Goal: Task Accomplishment & Management: Manage account settings

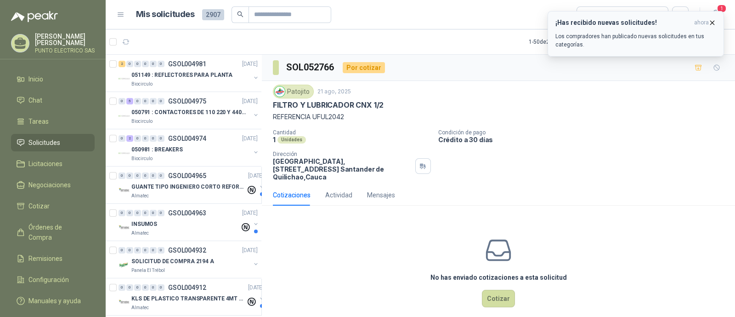
click at [688, 31] on div "¡Has recibido nuevas solicitudes! ahora Los compradores han publicado nuevas so…" at bounding box center [636, 34] width 161 height 30
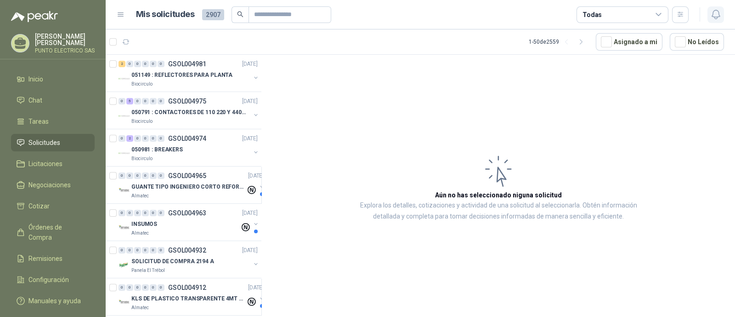
click at [718, 19] on icon "button" at bounding box center [716, 14] width 11 height 11
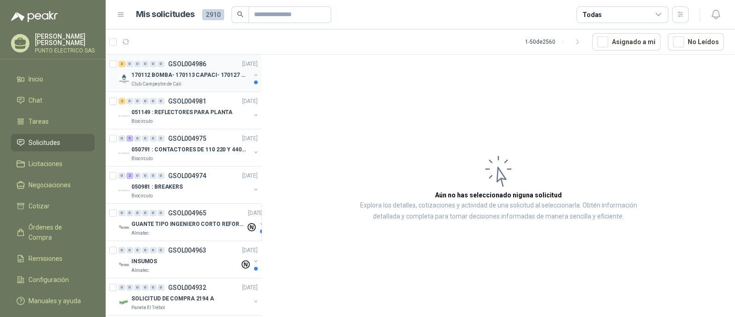
click at [188, 80] on div "Club Campestre de Cali" at bounding box center [190, 83] width 119 height 7
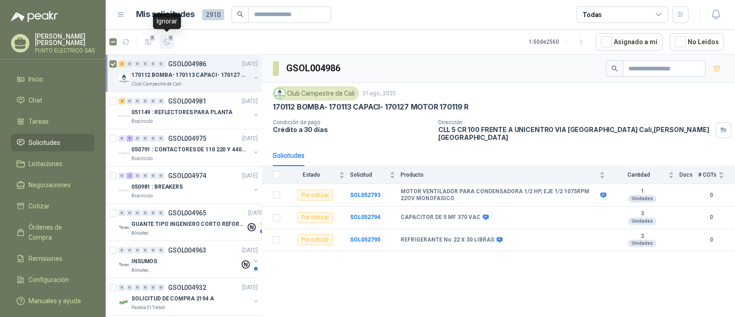
click at [166, 45] on icon "button" at bounding box center [167, 42] width 8 height 8
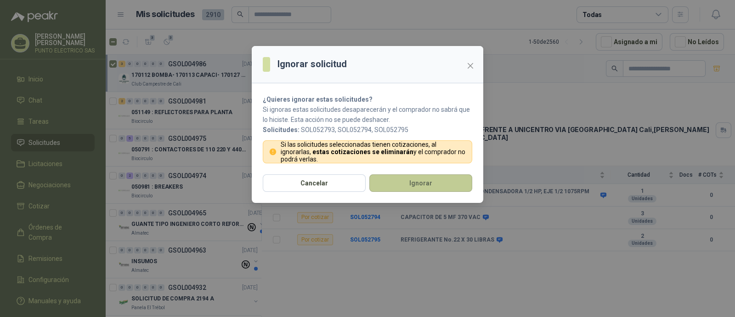
click at [408, 183] on button "Ignorar" at bounding box center [421, 182] width 103 height 17
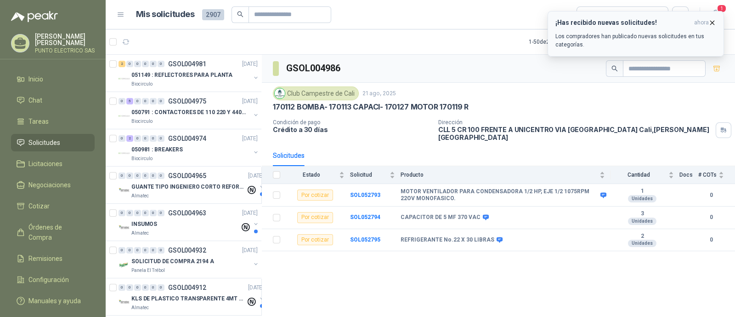
click at [714, 24] on icon "button" at bounding box center [713, 23] width 4 height 4
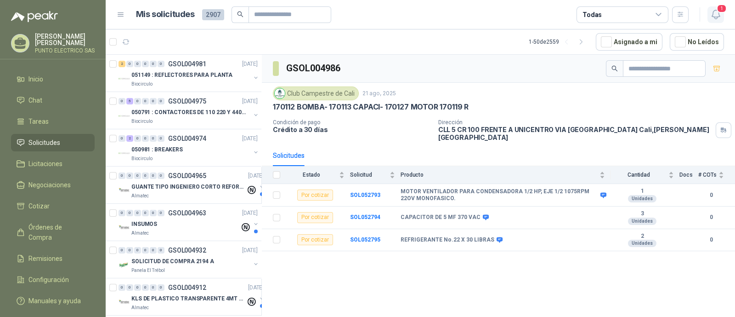
click at [719, 16] on icon "button" at bounding box center [716, 14] width 11 height 11
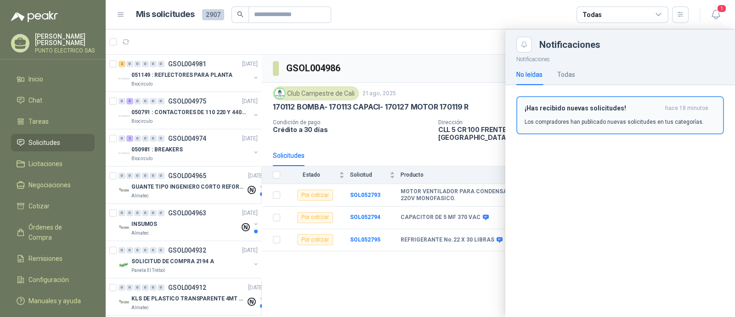
click at [602, 108] on h3 "¡Has recibido nuevas solicitudes!" at bounding box center [593, 108] width 137 height 8
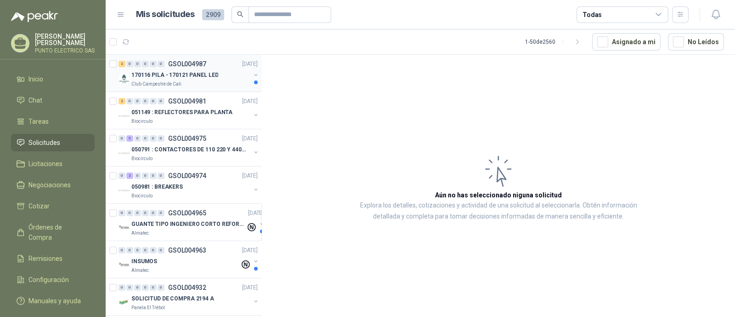
click at [201, 76] on p "170116 PILA - 170121 PANEL LED" at bounding box center [174, 75] width 87 height 9
